Goal: Transaction & Acquisition: Purchase product/service

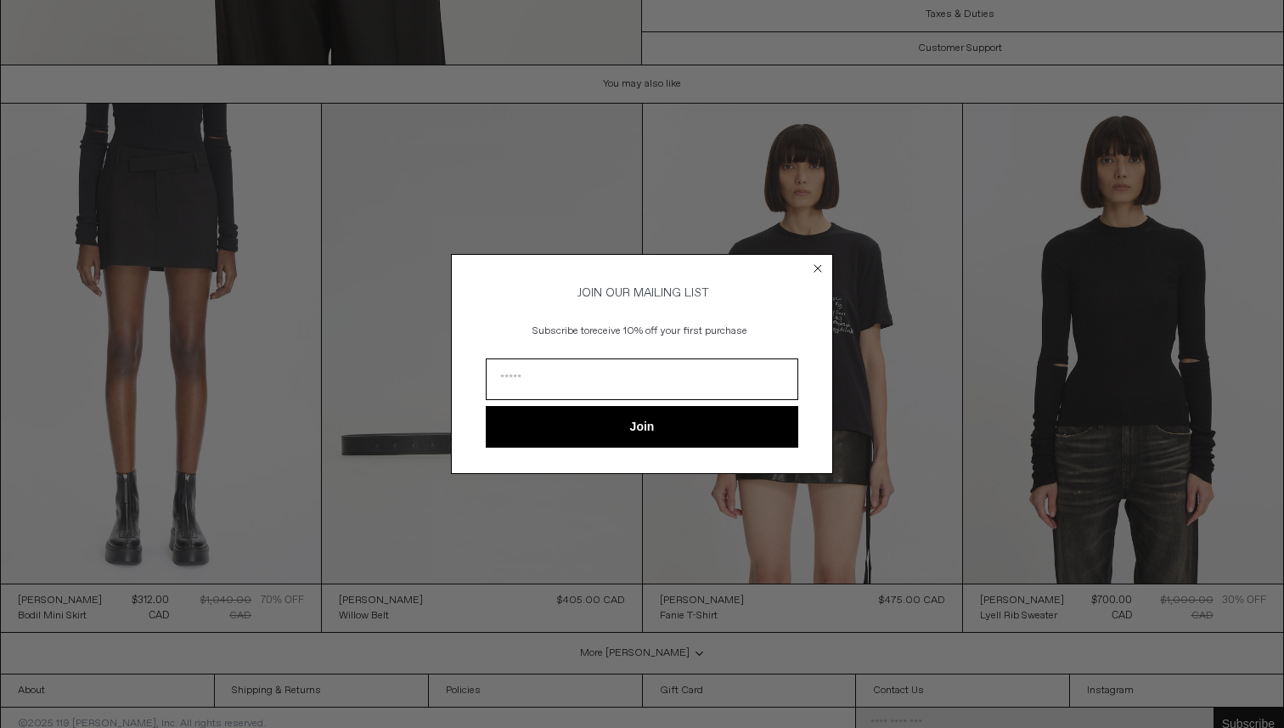
click at [819, 267] on icon "Close dialog" at bounding box center [817, 268] width 7 height 7
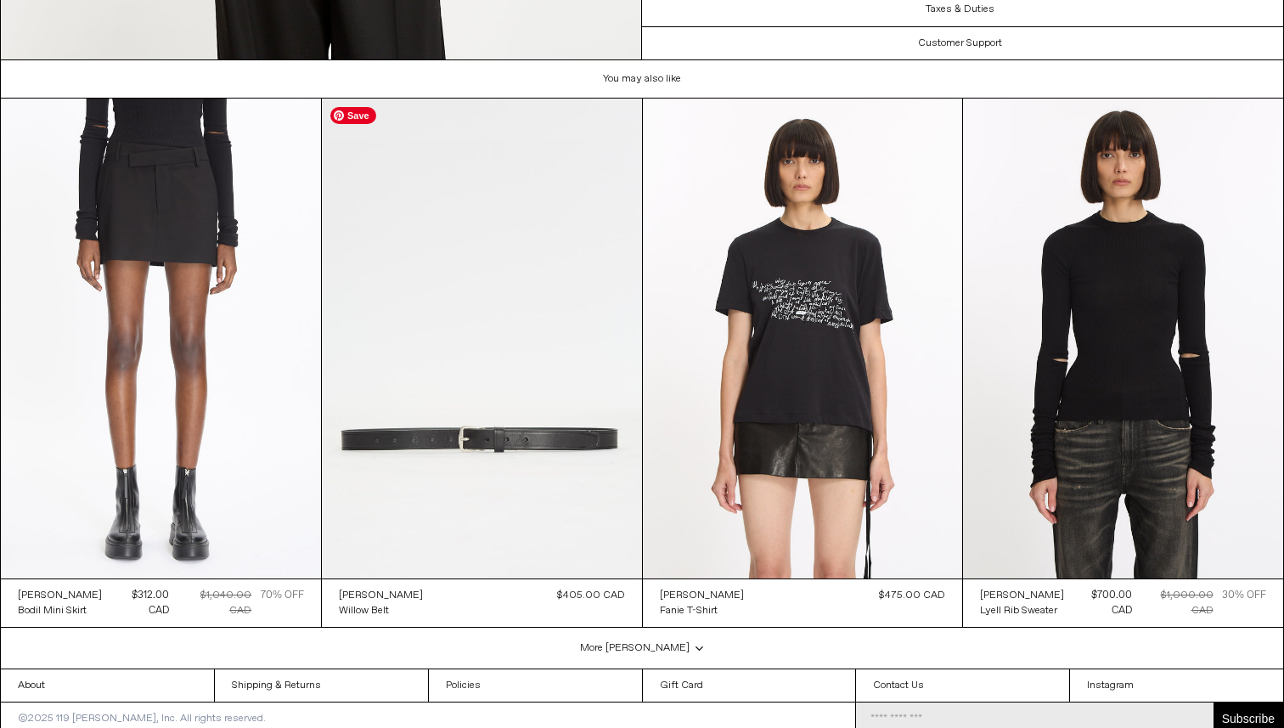
scroll to position [4068, 0]
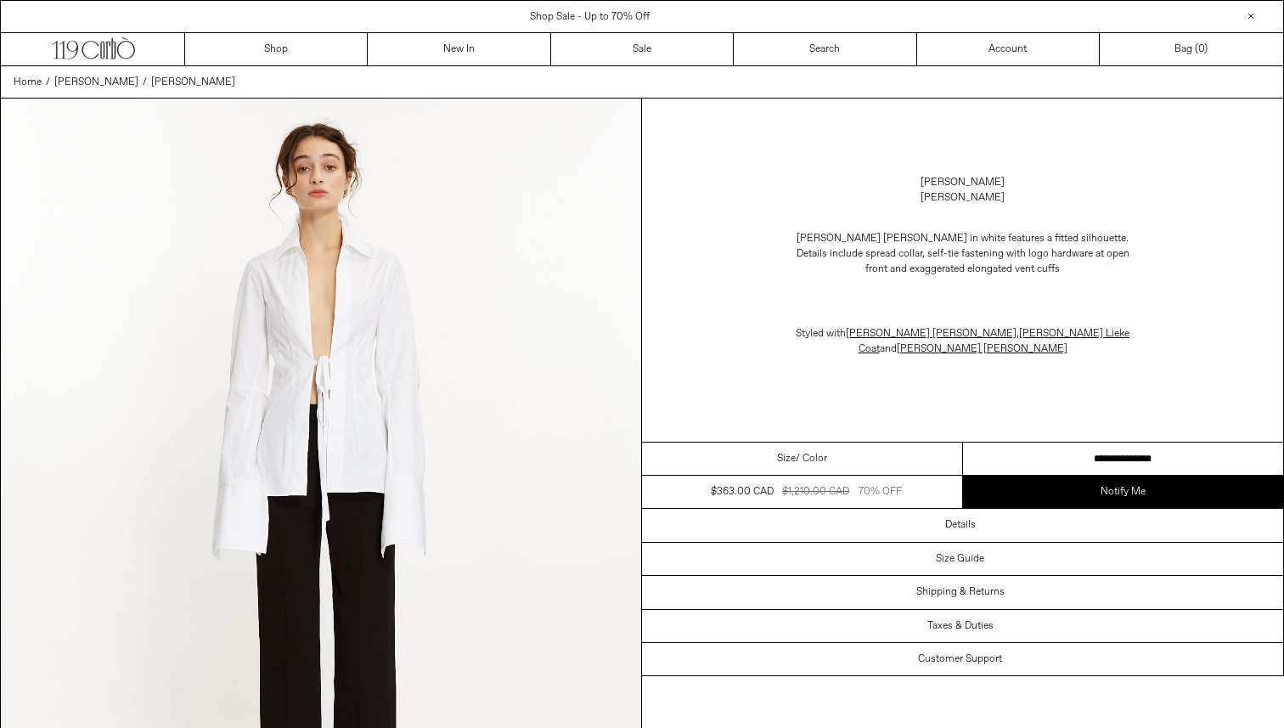
select select "**********"
